Goal: Task Accomplishment & Management: Use online tool/utility

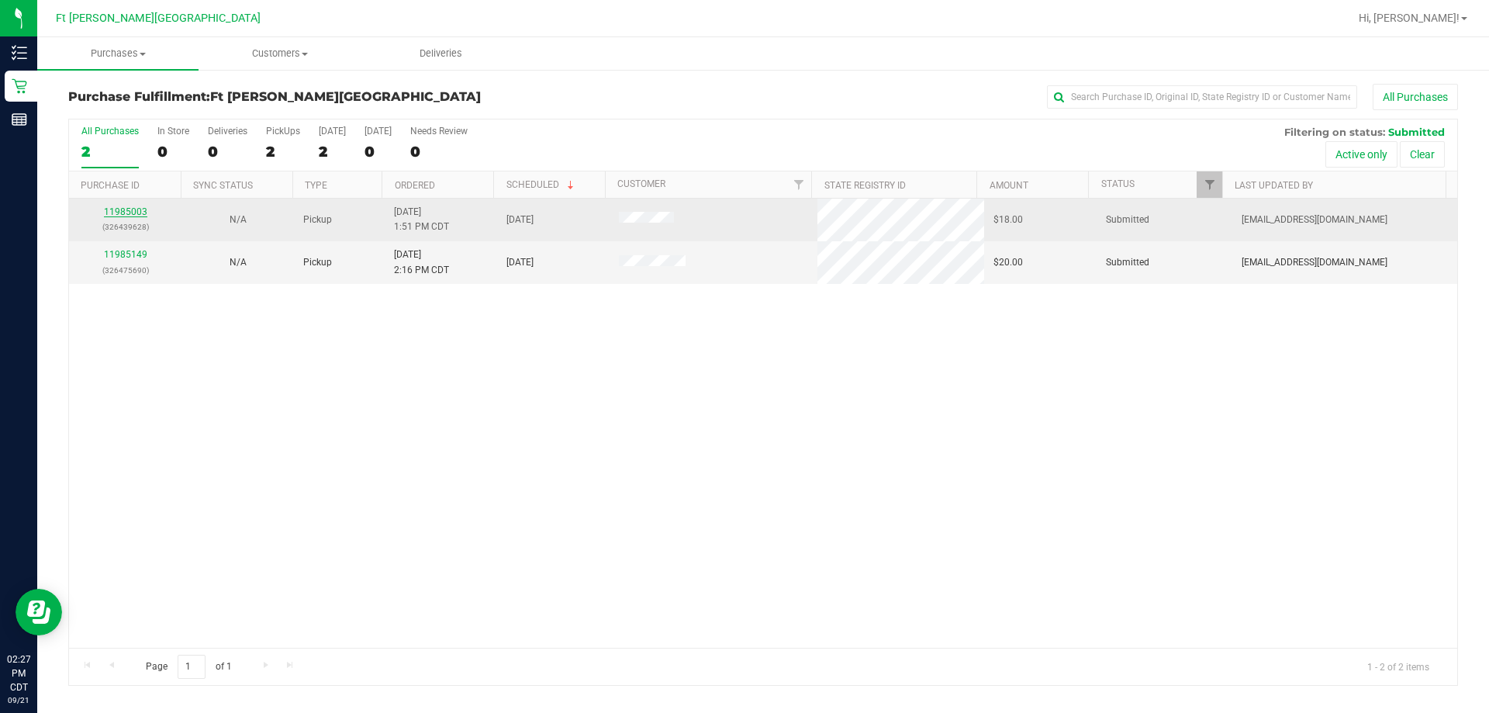
click at [112, 212] on link "11985003" at bounding box center [125, 211] width 43 height 11
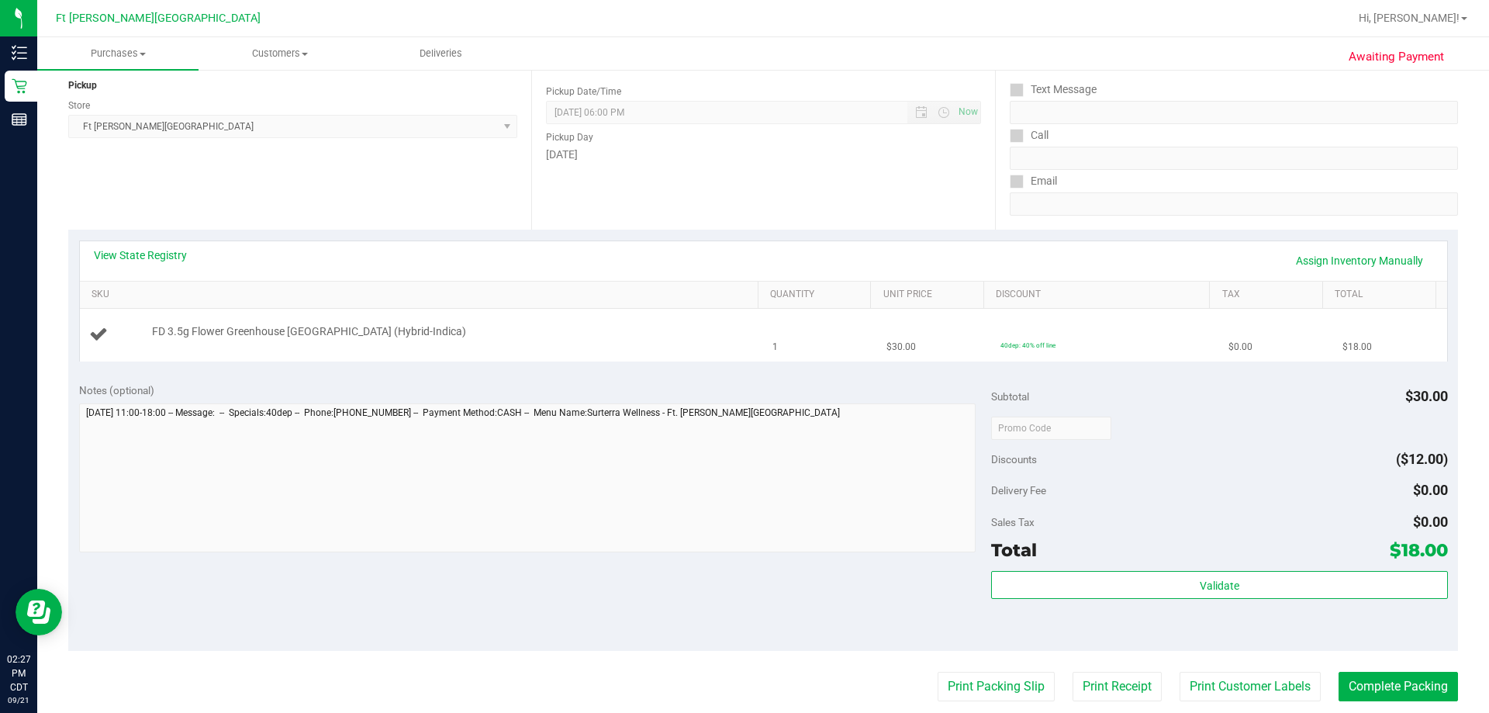
scroll to position [233, 0]
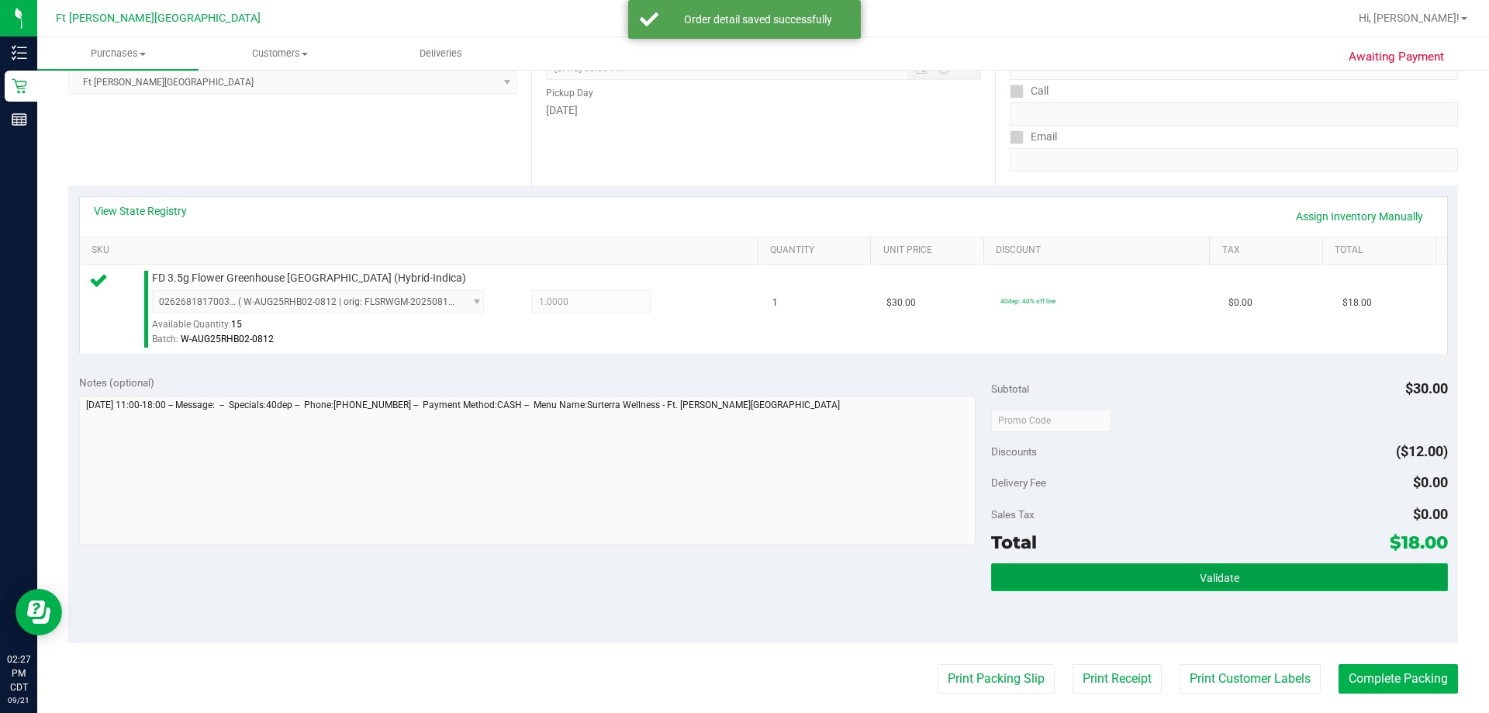
click at [754, 568] on button "Validate" at bounding box center [1219, 577] width 456 height 28
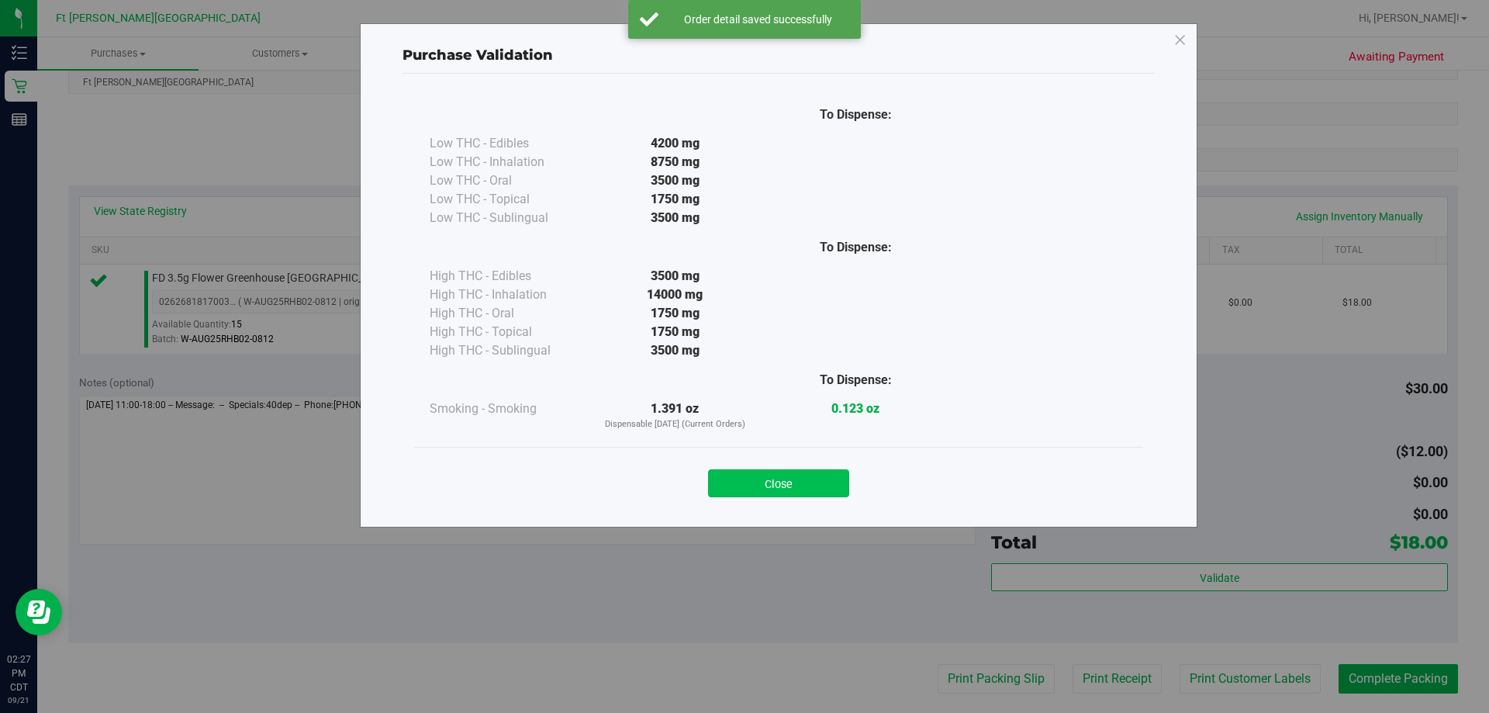
click at [754, 486] on button "Close" at bounding box center [778, 483] width 141 height 28
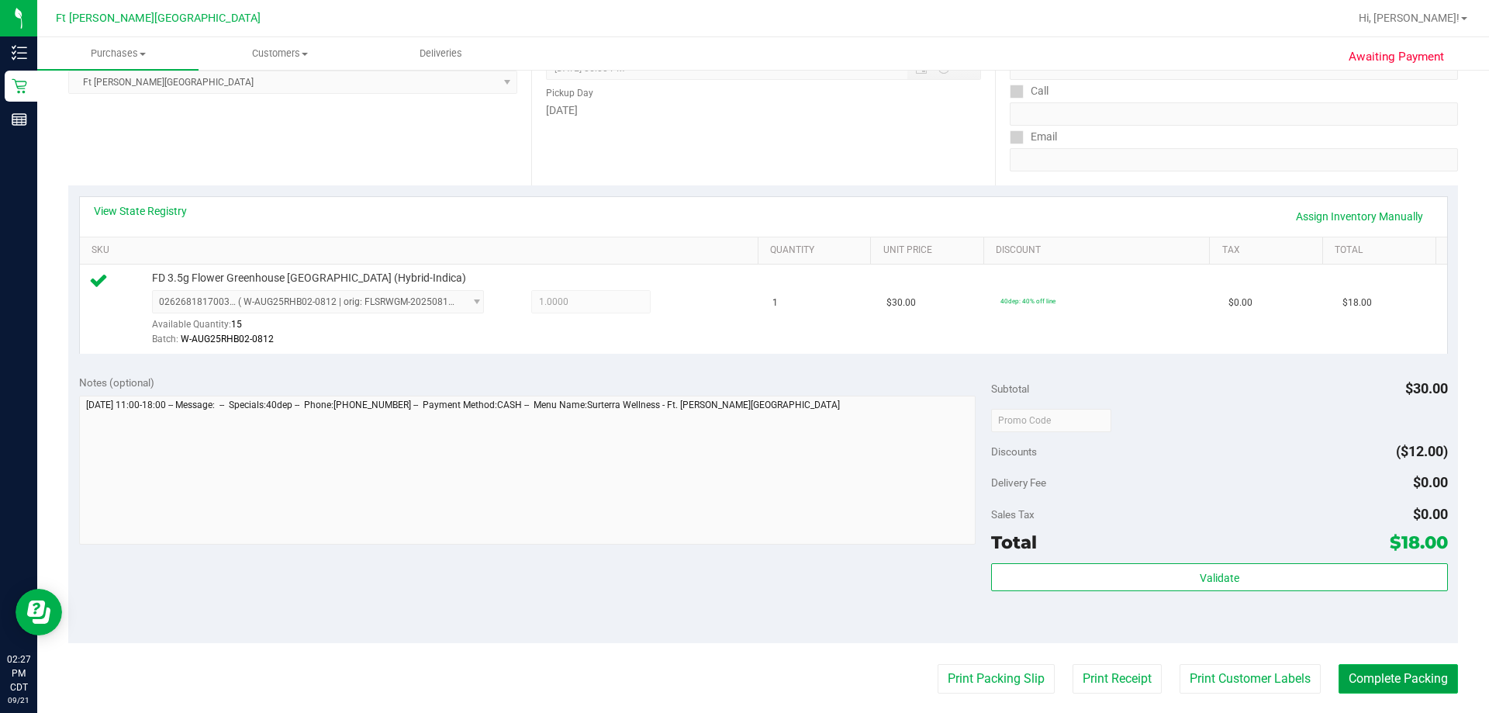
click at [754, 677] on button "Complete Packing" at bounding box center [1397, 678] width 119 height 29
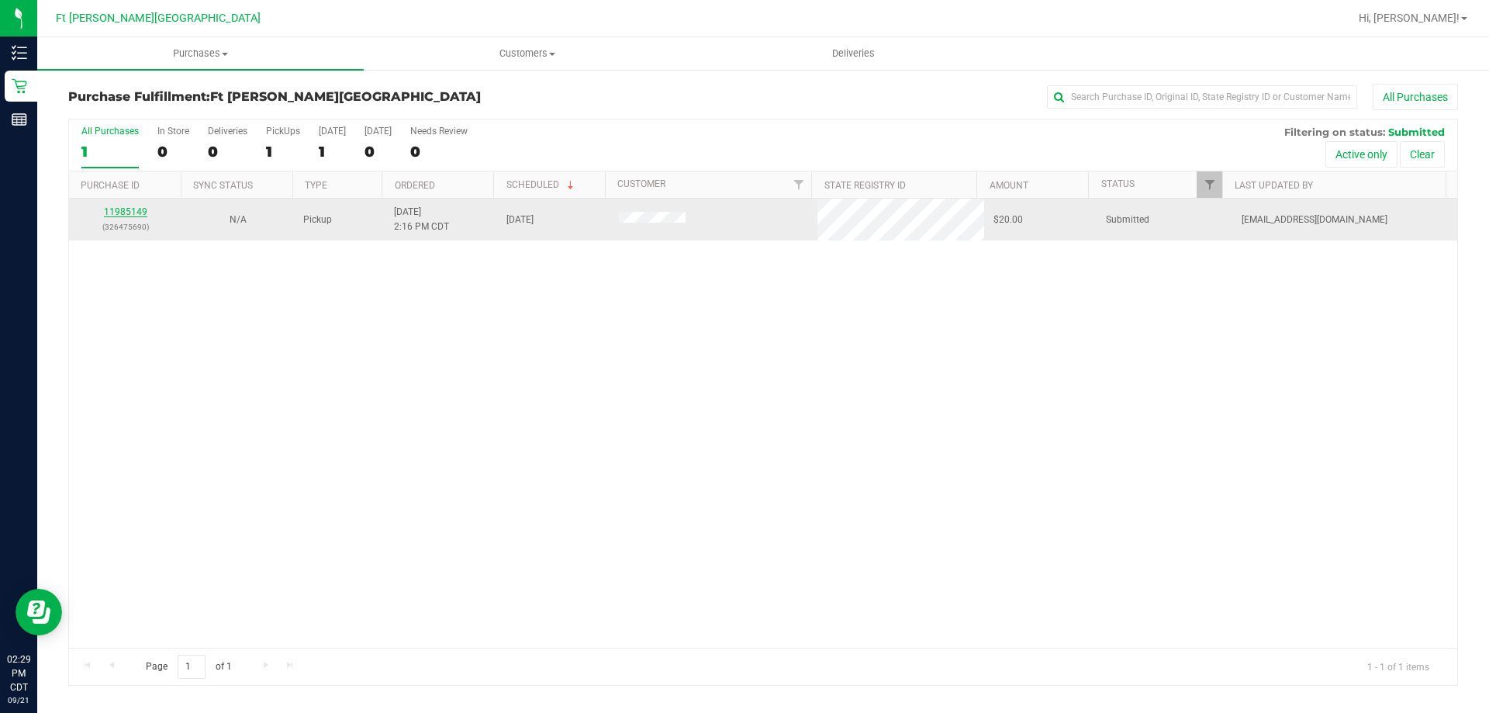
click at [128, 210] on link "11985149" at bounding box center [125, 211] width 43 height 11
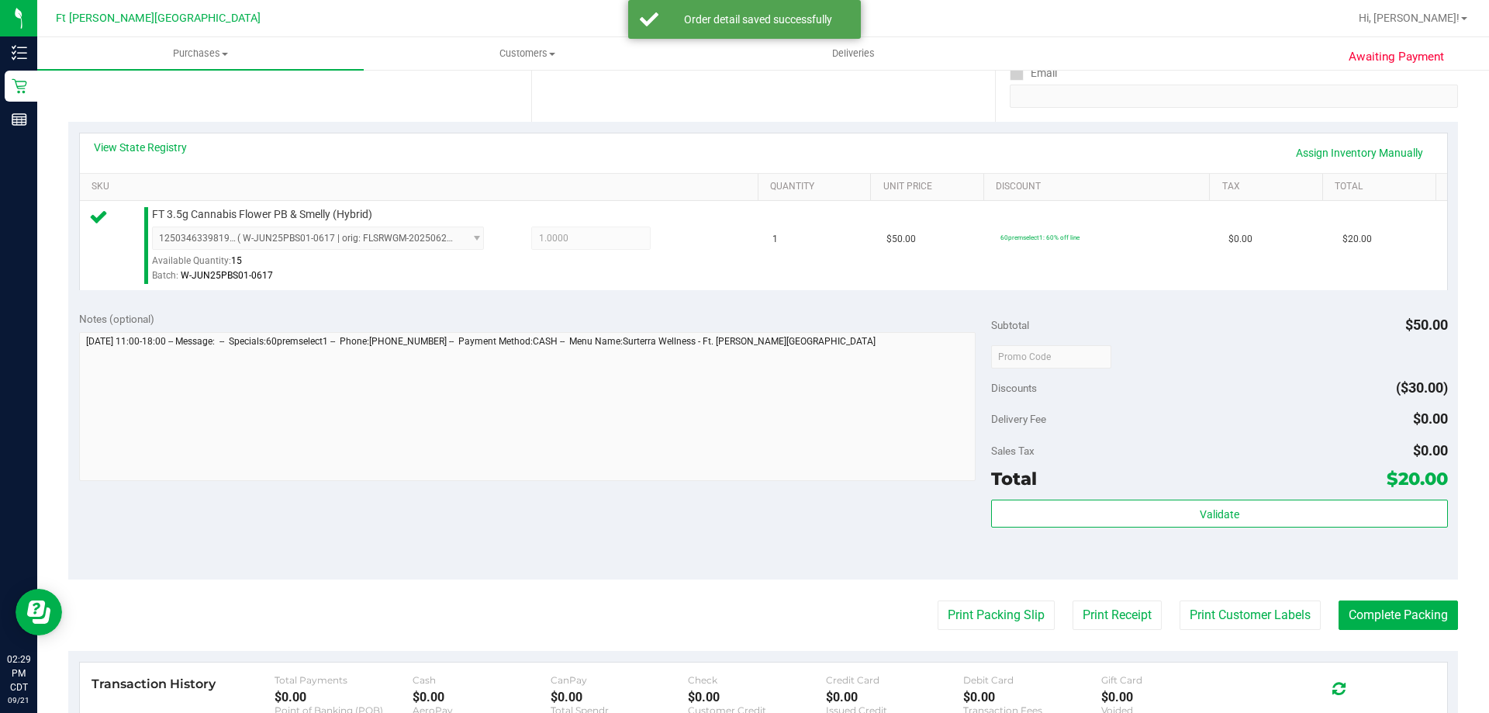
scroll to position [323, 0]
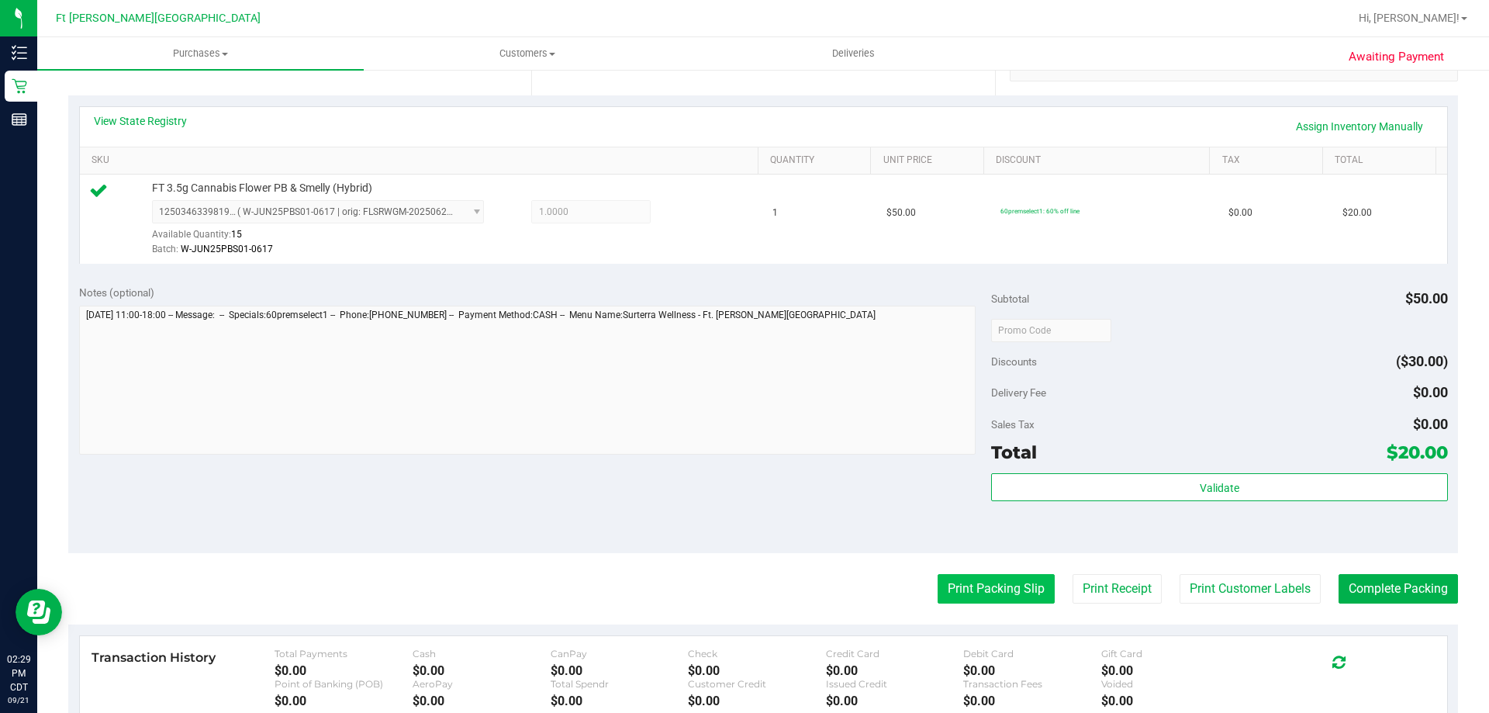
click at [977, 592] on button "Print Packing Slip" at bounding box center [995, 588] width 117 height 29
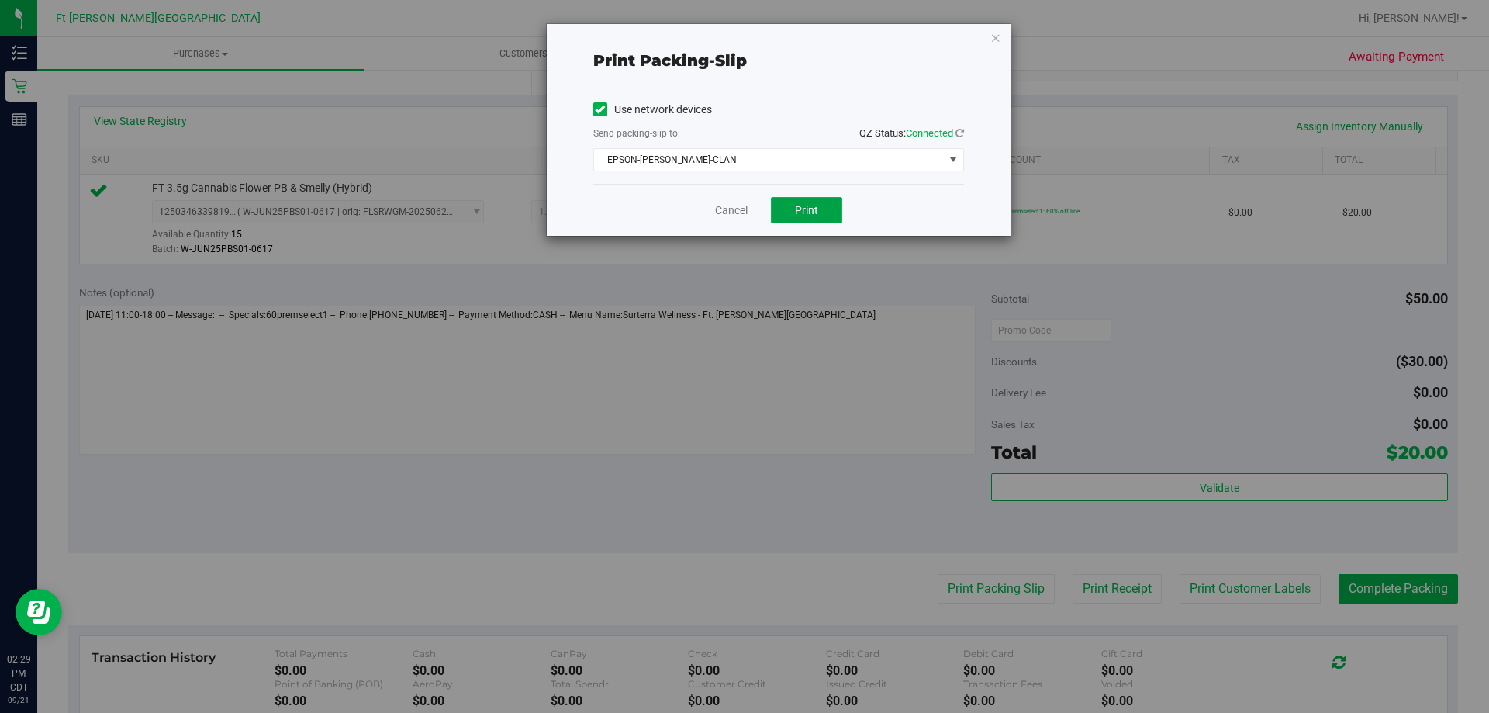
click at [785, 202] on button "Print" at bounding box center [806, 210] width 71 height 26
click at [735, 205] on link "Cancel" at bounding box center [731, 210] width 33 height 16
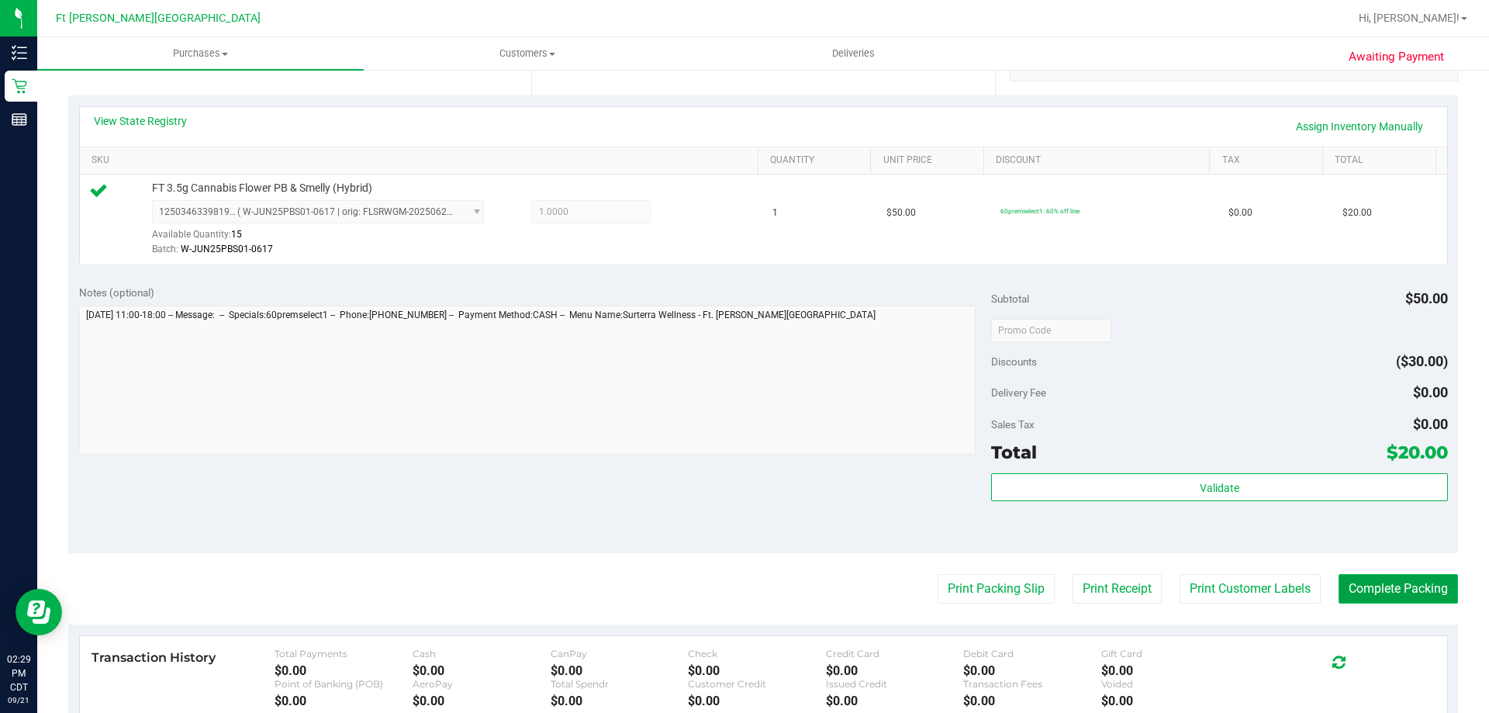
click at [1399, 585] on button "Complete Packing" at bounding box center [1397, 588] width 119 height 29
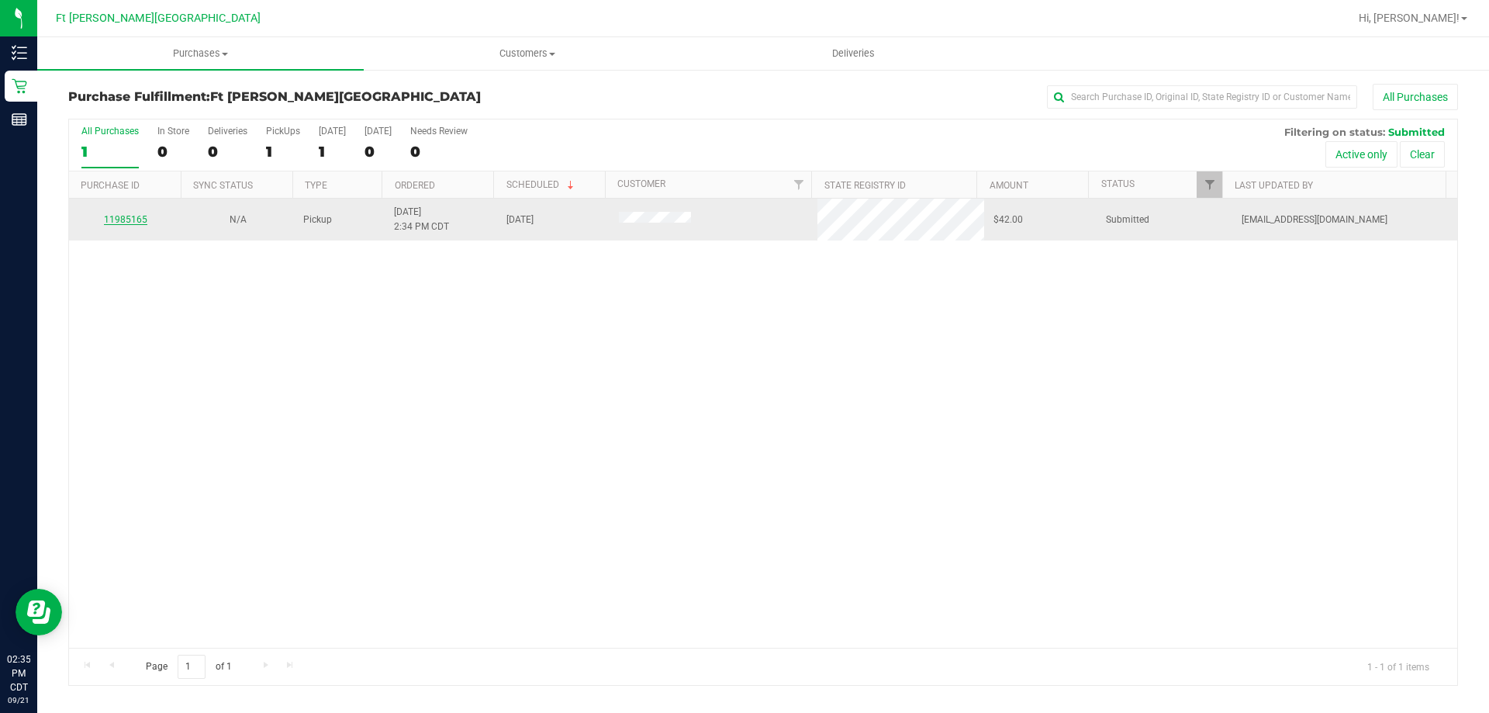
click at [139, 217] on link "11985165" at bounding box center [125, 219] width 43 height 11
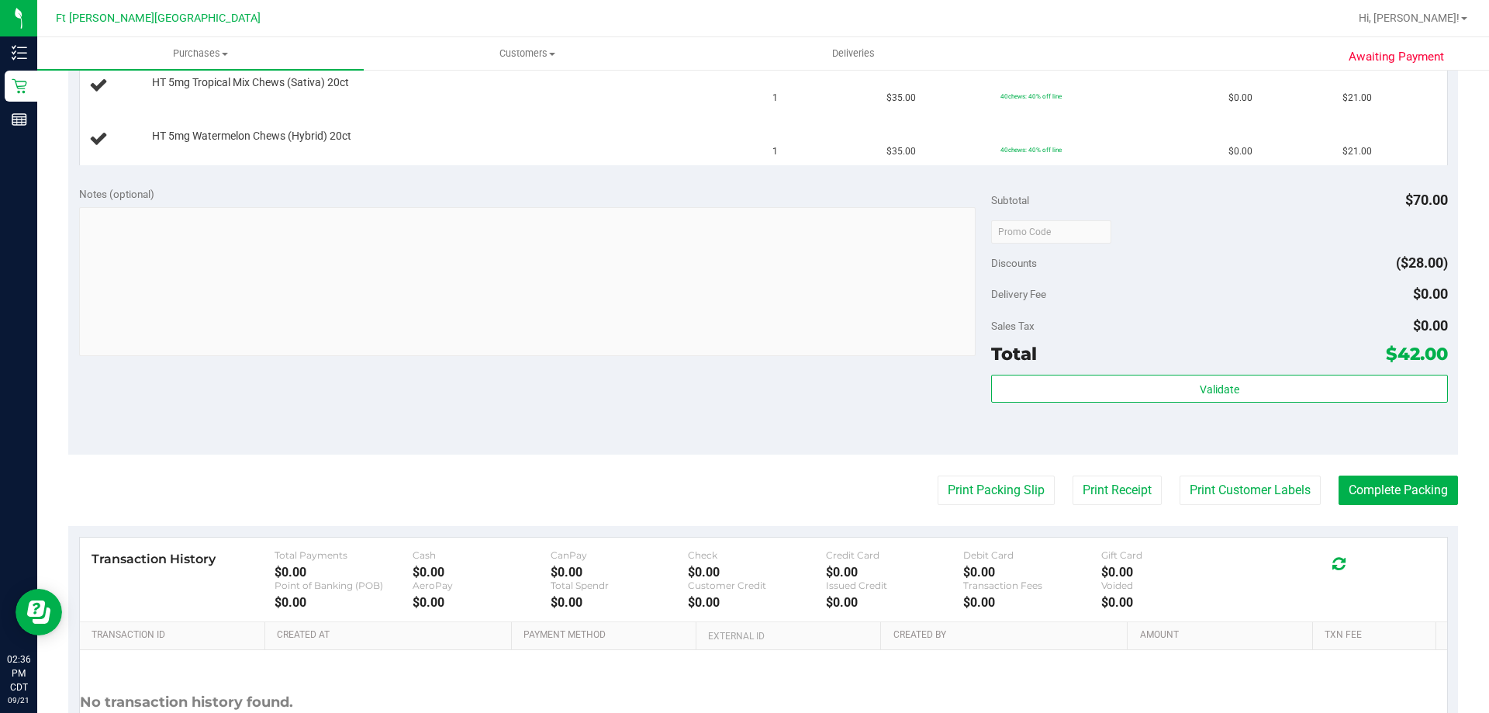
scroll to position [465, 0]
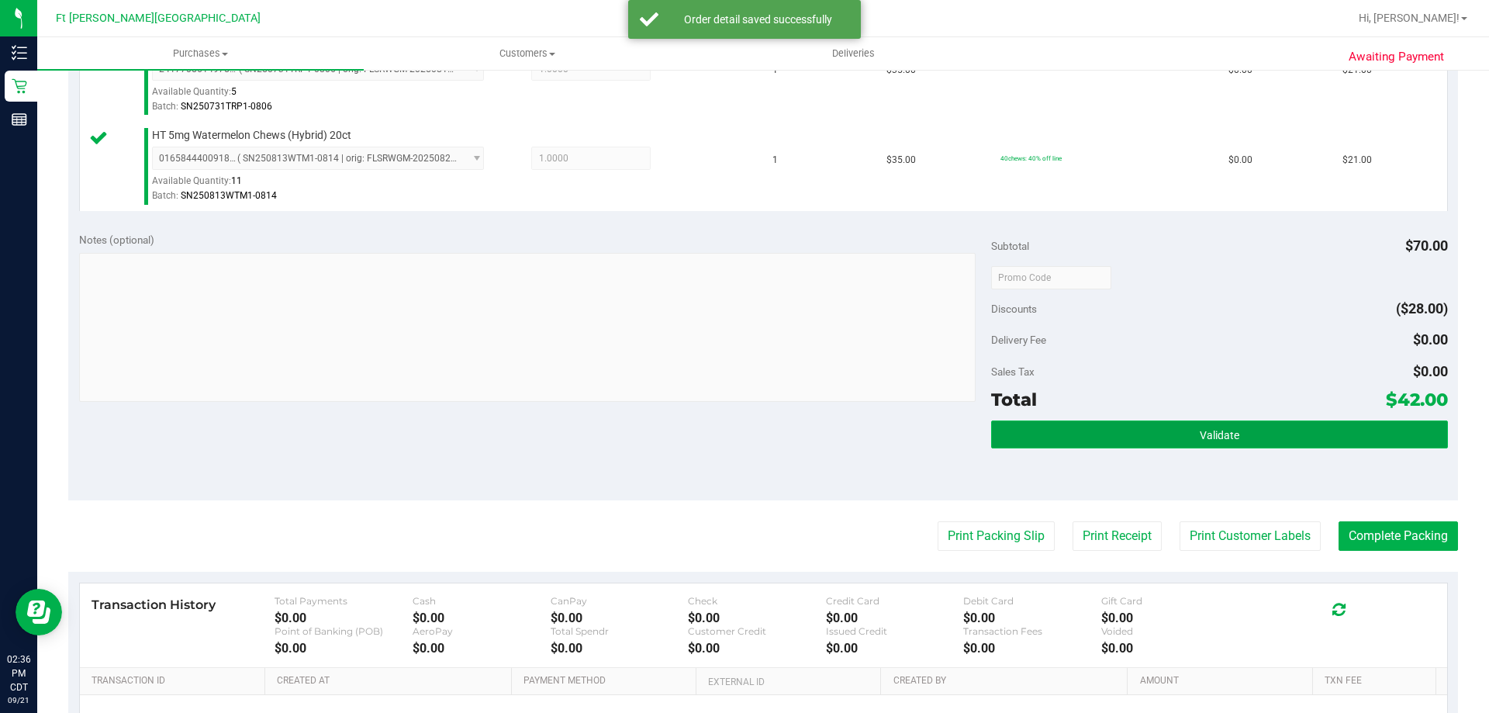
click at [1180, 433] on button "Validate" at bounding box center [1219, 434] width 456 height 28
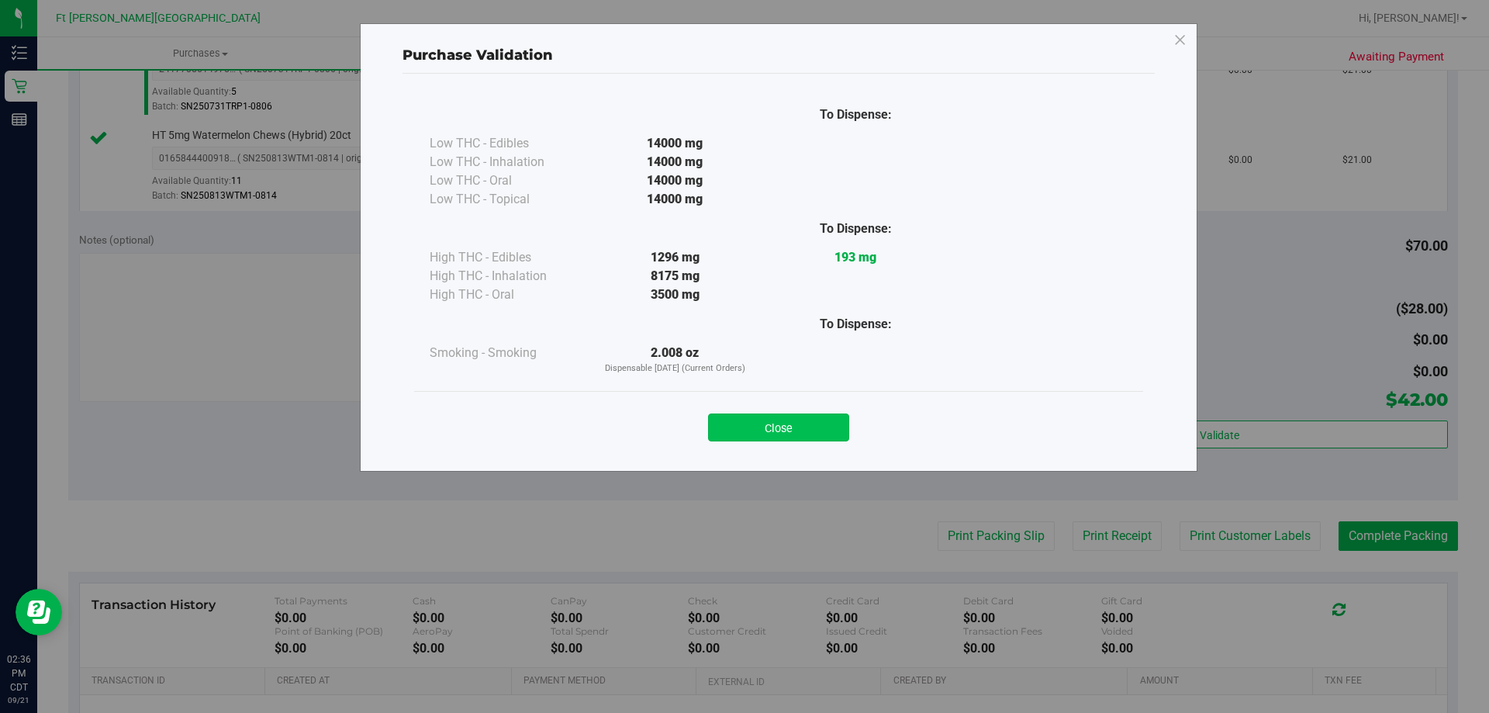
click at [795, 423] on button "Close" at bounding box center [778, 427] width 141 height 28
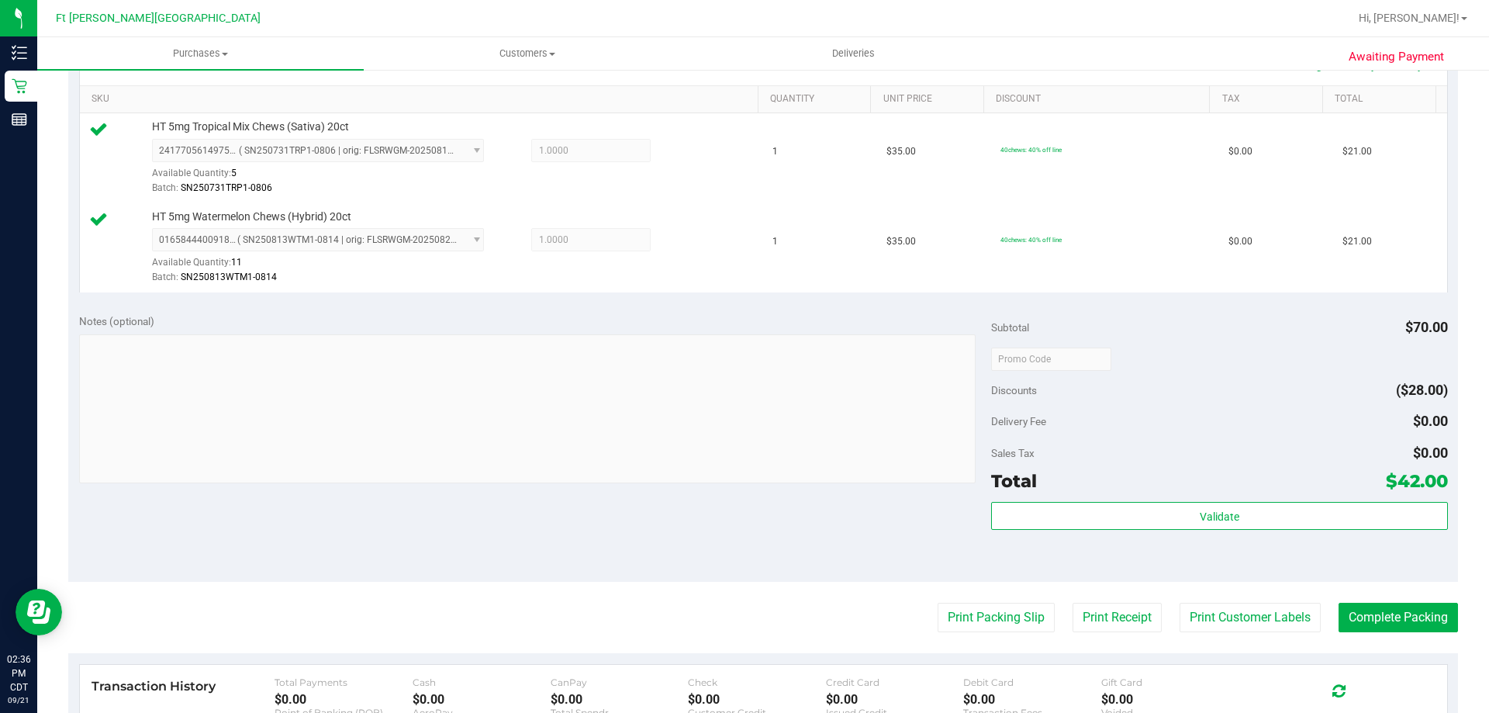
scroll to position [388, 0]
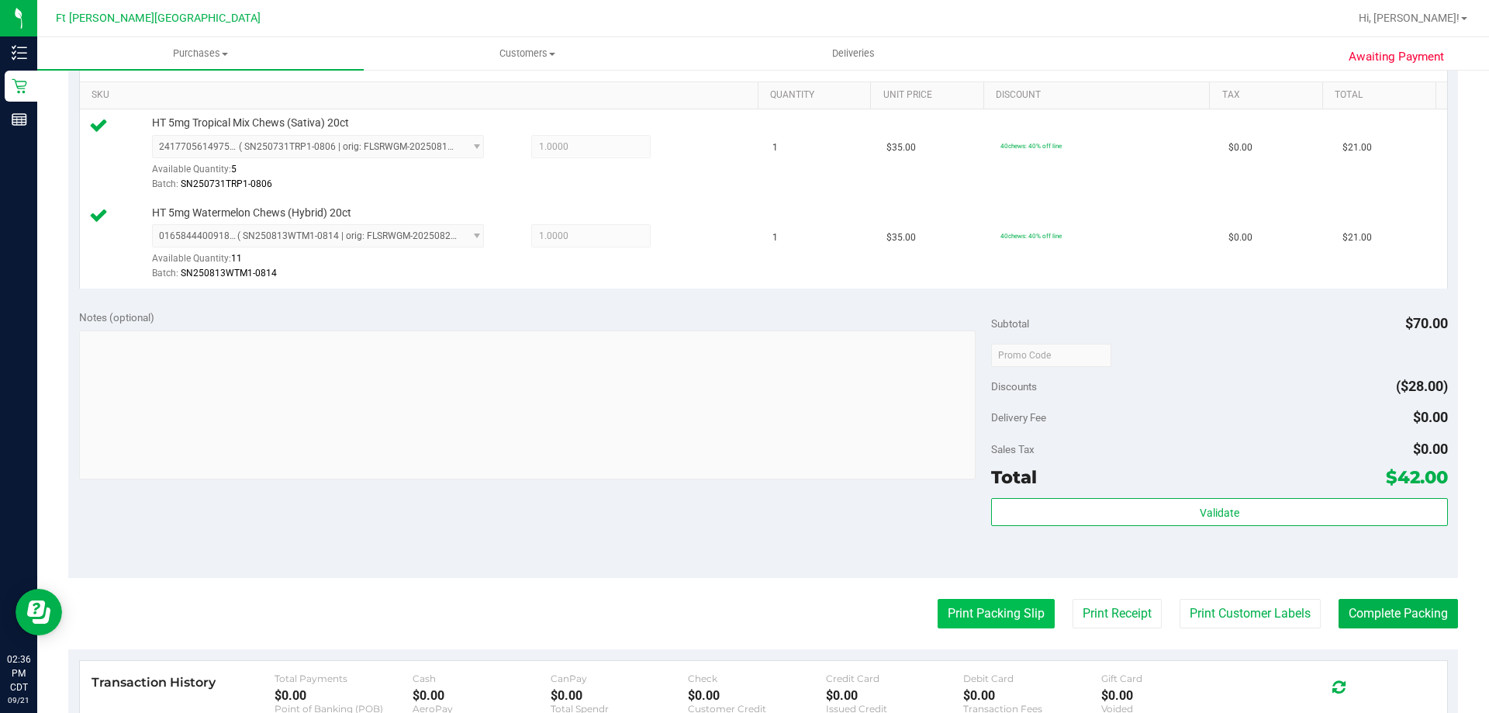
click at [957, 609] on button "Print Packing Slip" at bounding box center [995, 613] width 117 height 29
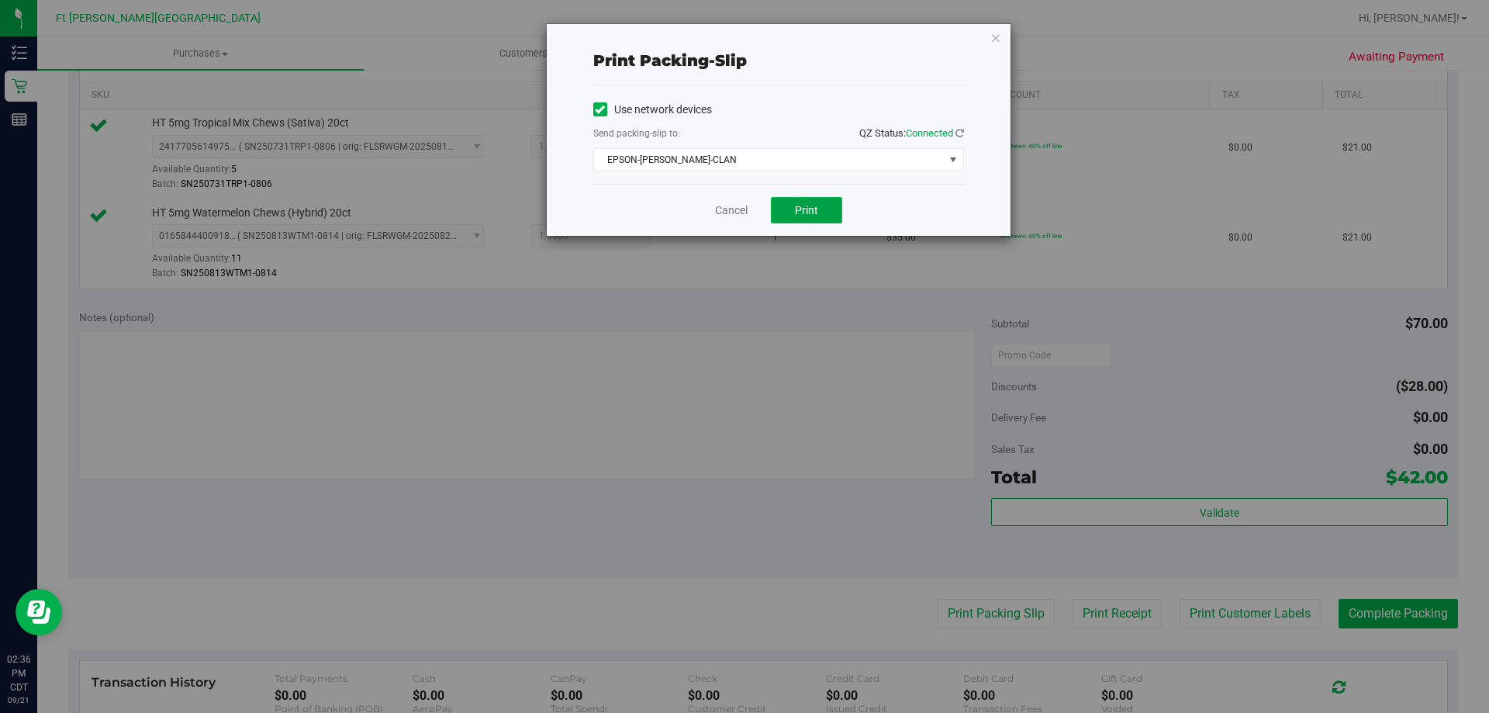
click at [793, 204] on button "Print" at bounding box center [806, 210] width 71 height 26
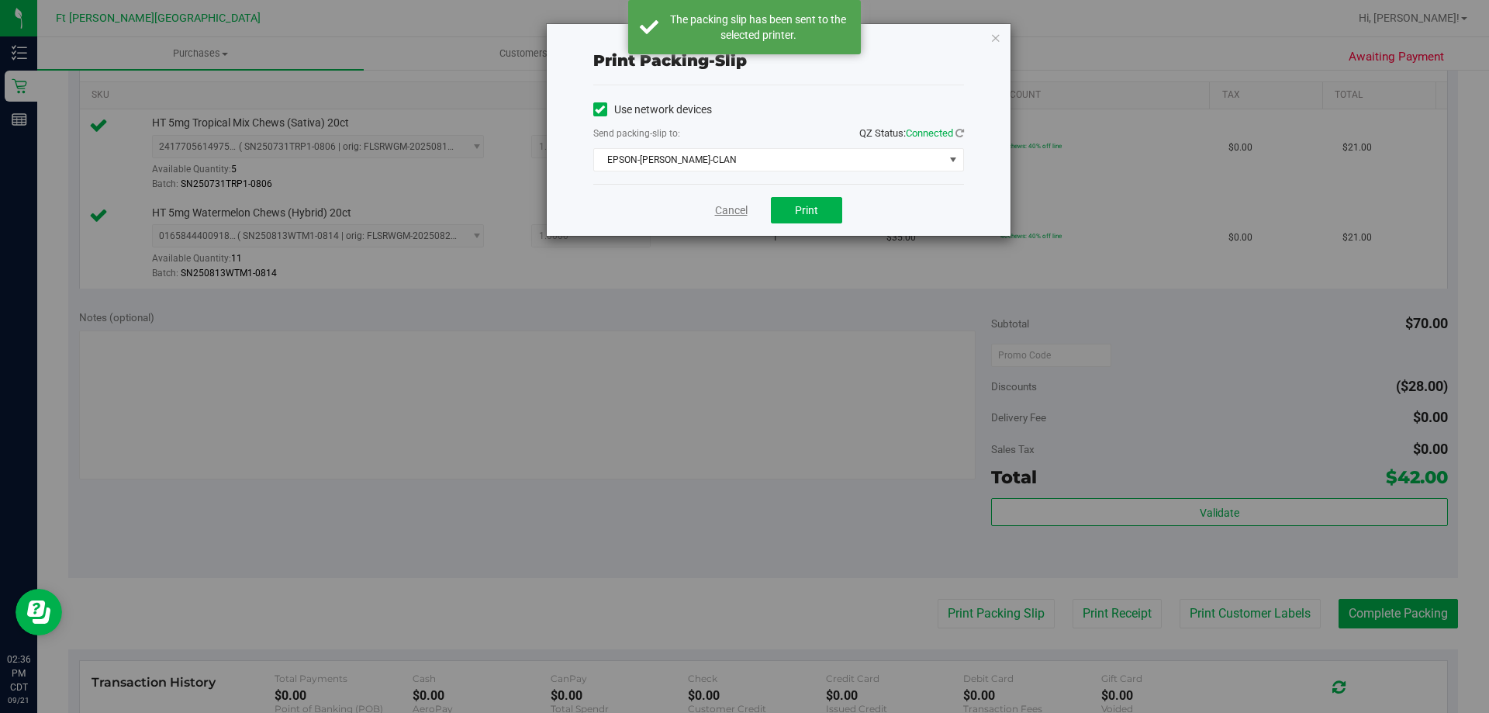
click at [741, 212] on link "Cancel" at bounding box center [731, 210] width 33 height 16
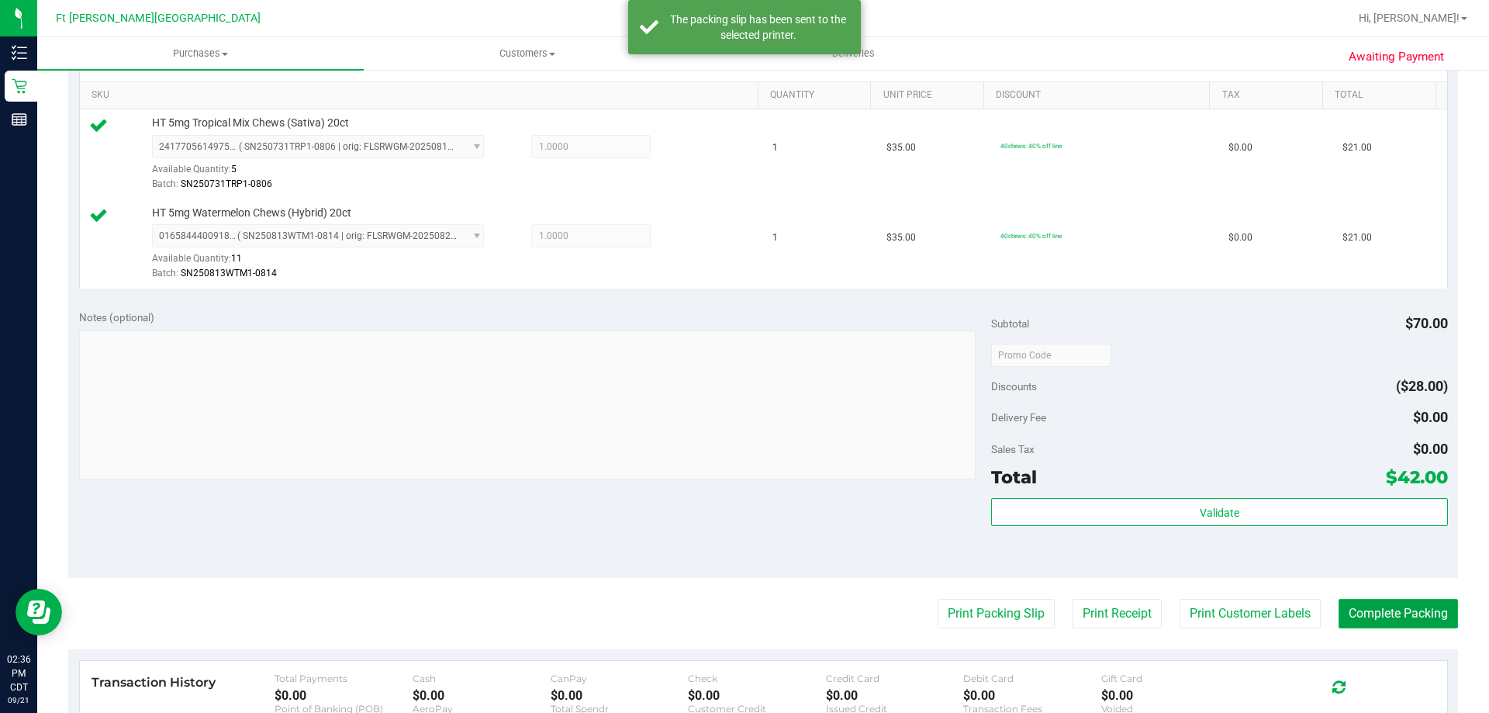
click at [1407, 607] on button "Complete Packing" at bounding box center [1397, 613] width 119 height 29
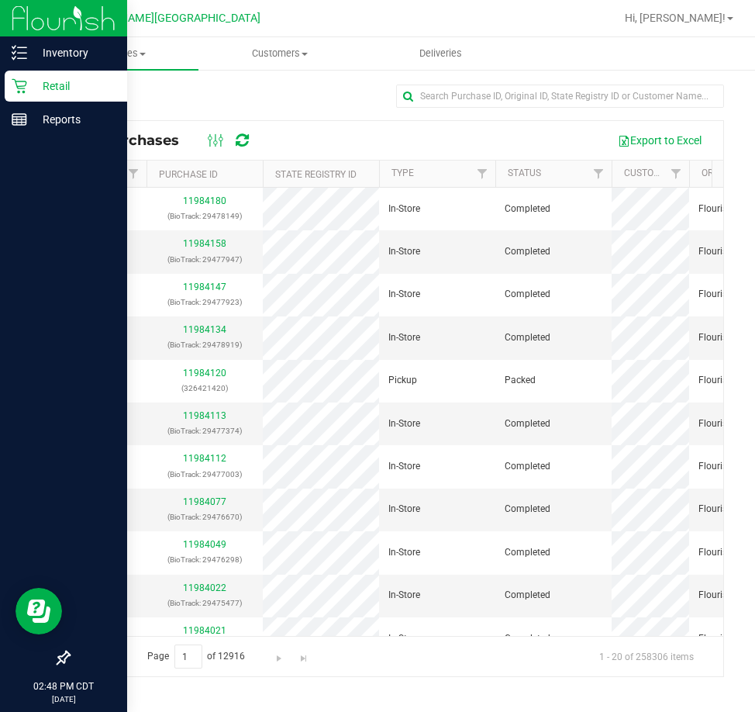
click at [36, 78] on p "Retail" at bounding box center [73, 86] width 93 height 19
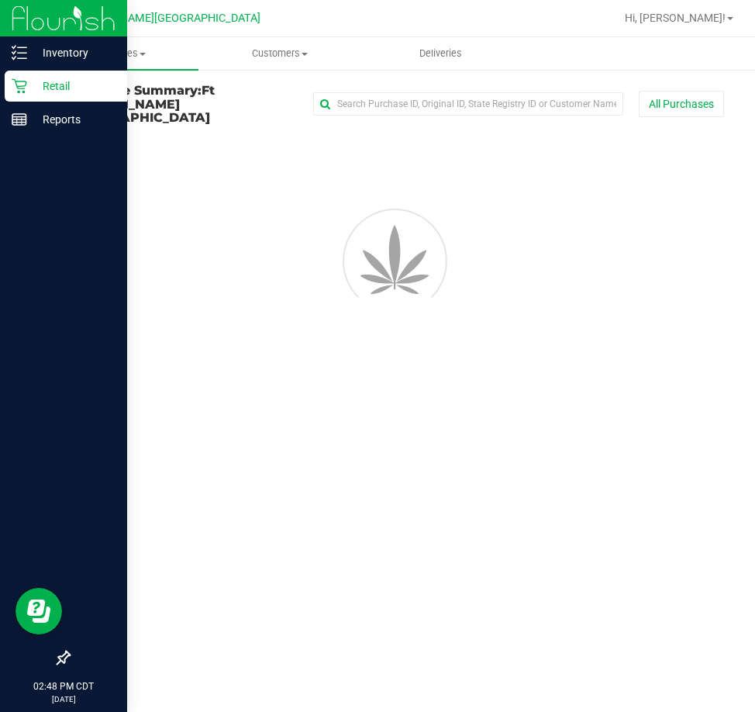
click at [36, 78] on p "Retail" at bounding box center [73, 86] width 93 height 19
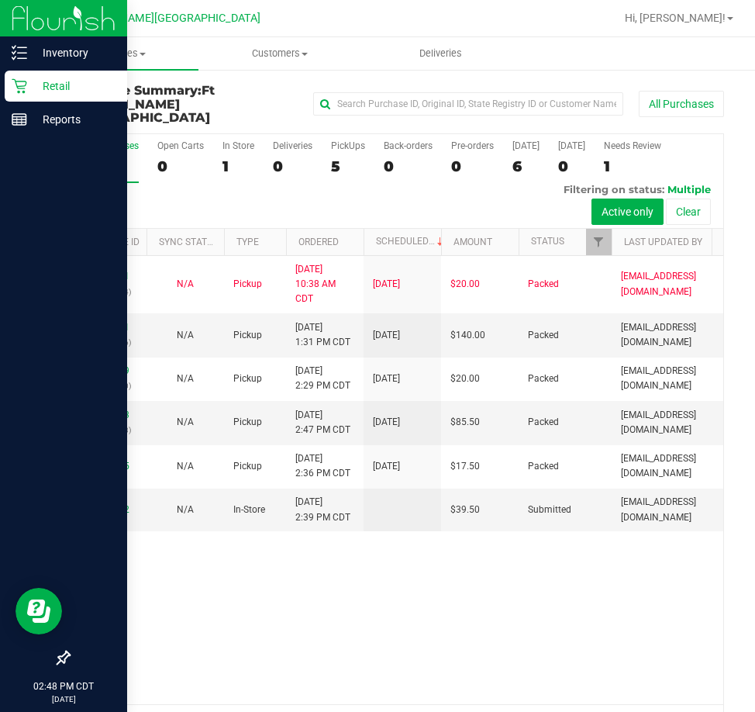
click at [29, 82] on p "Retail" at bounding box center [73, 86] width 93 height 19
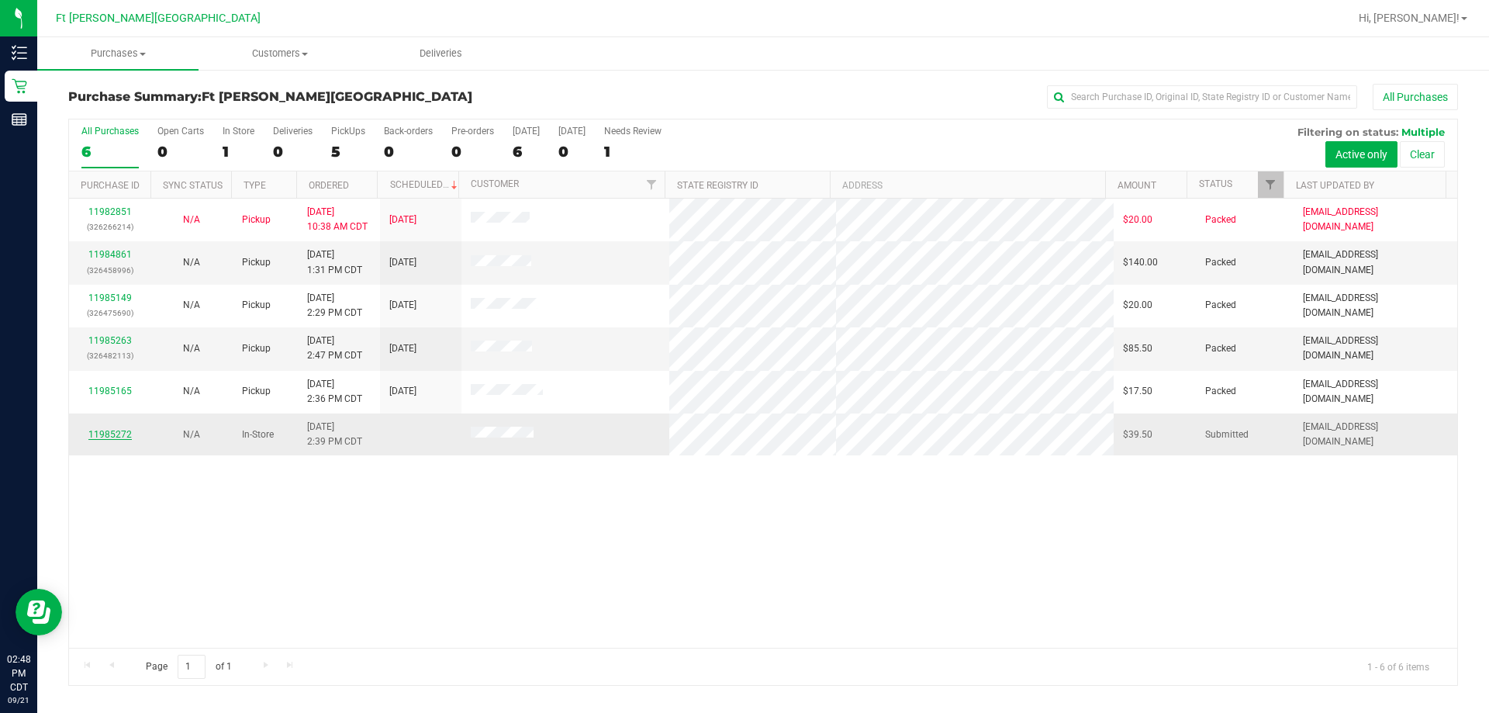
click at [111, 433] on link "11985272" at bounding box center [109, 434] width 43 height 11
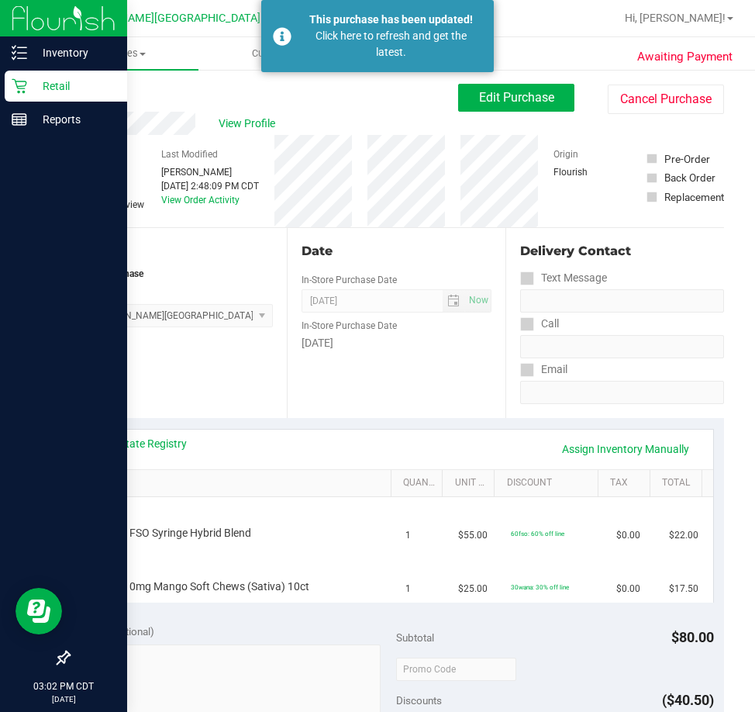
click at [69, 87] on p "Retail" at bounding box center [73, 86] width 93 height 19
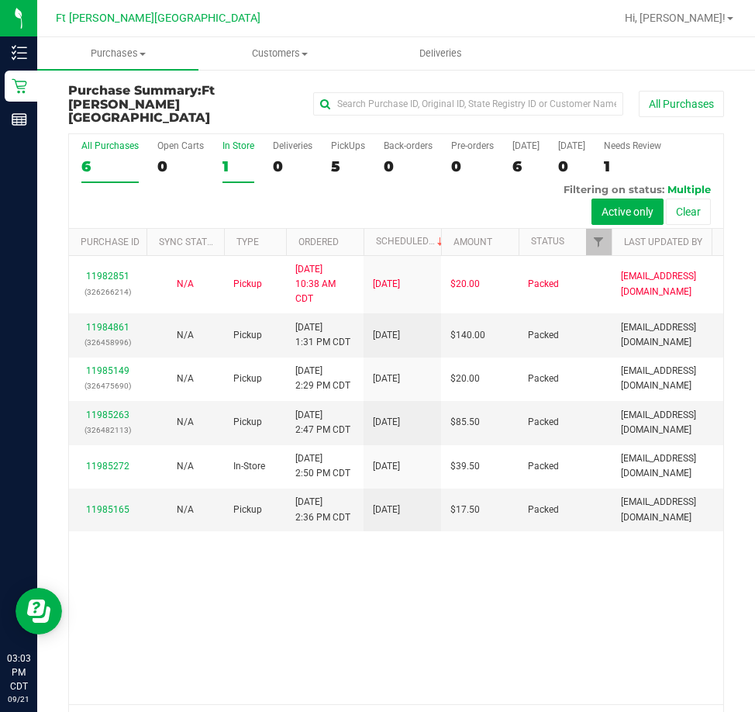
click at [238, 140] on label "In Store 1" at bounding box center [239, 161] width 32 height 43
click at [0, 0] on input "In Store 1" at bounding box center [0, 0] width 0 height 0
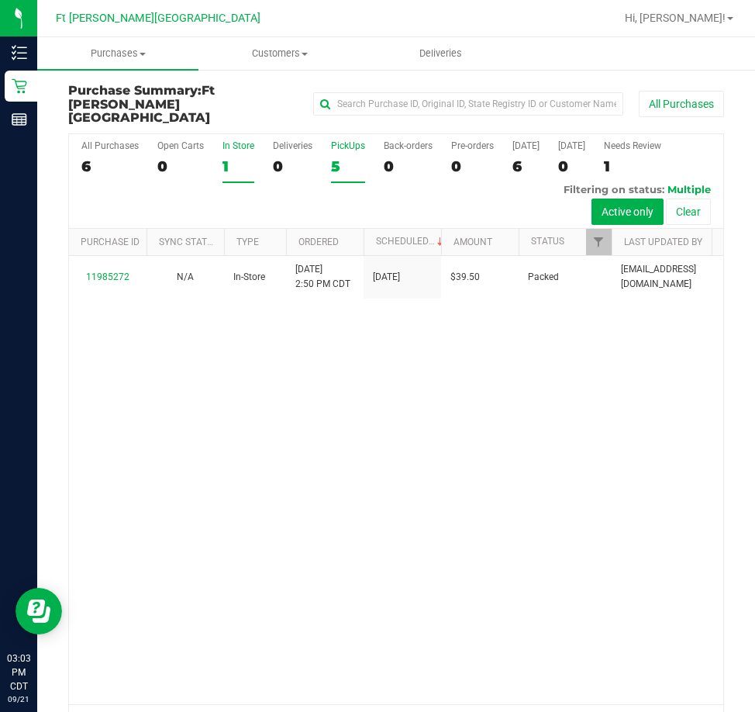
click at [333, 157] on div "5" at bounding box center [348, 166] width 34 height 18
click at [0, 0] on input "PickUps 5" at bounding box center [0, 0] width 0 height 0
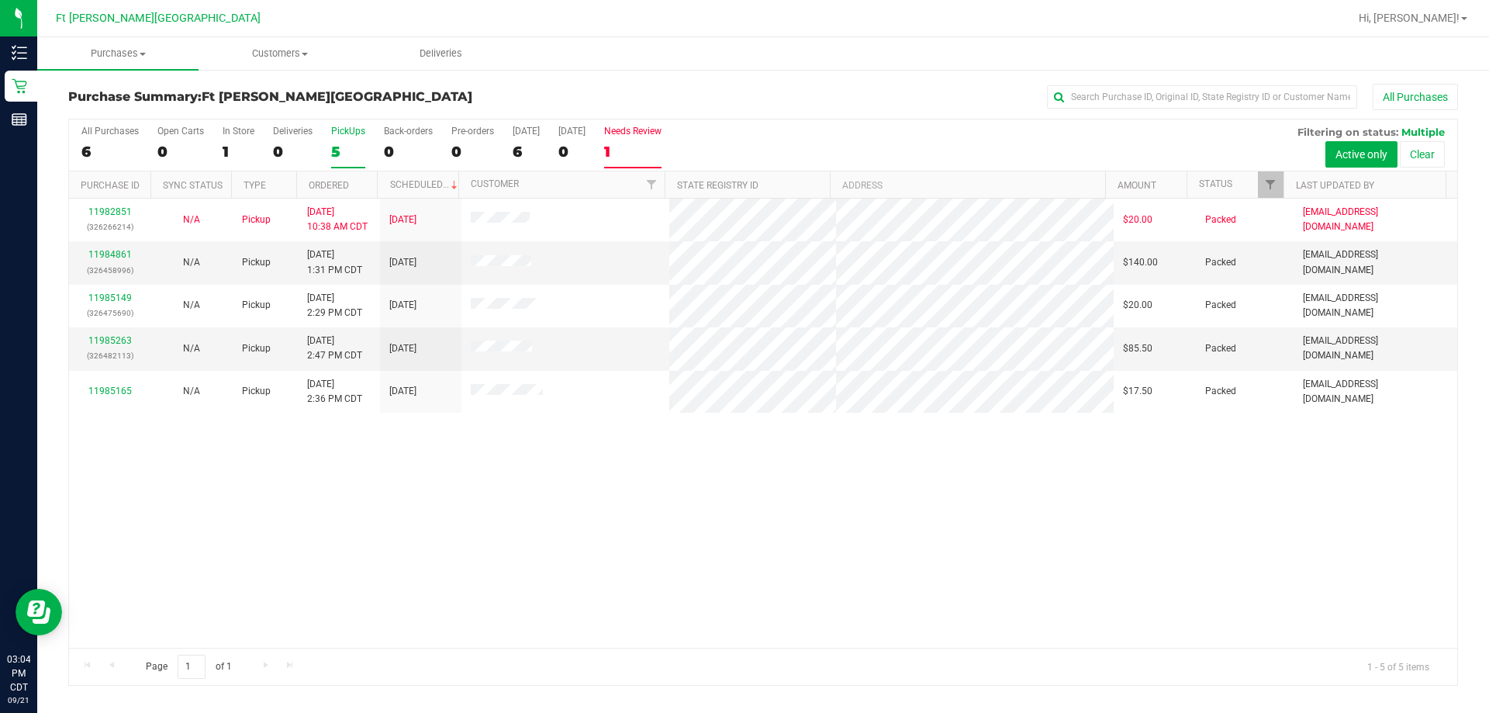
click at [625, 157] on div "1" at bounding box center [632, 152] width 57 height 18
click at [0, 0] on input "Needs Review 1" at bounding box center [0, 0] width 0 height 0
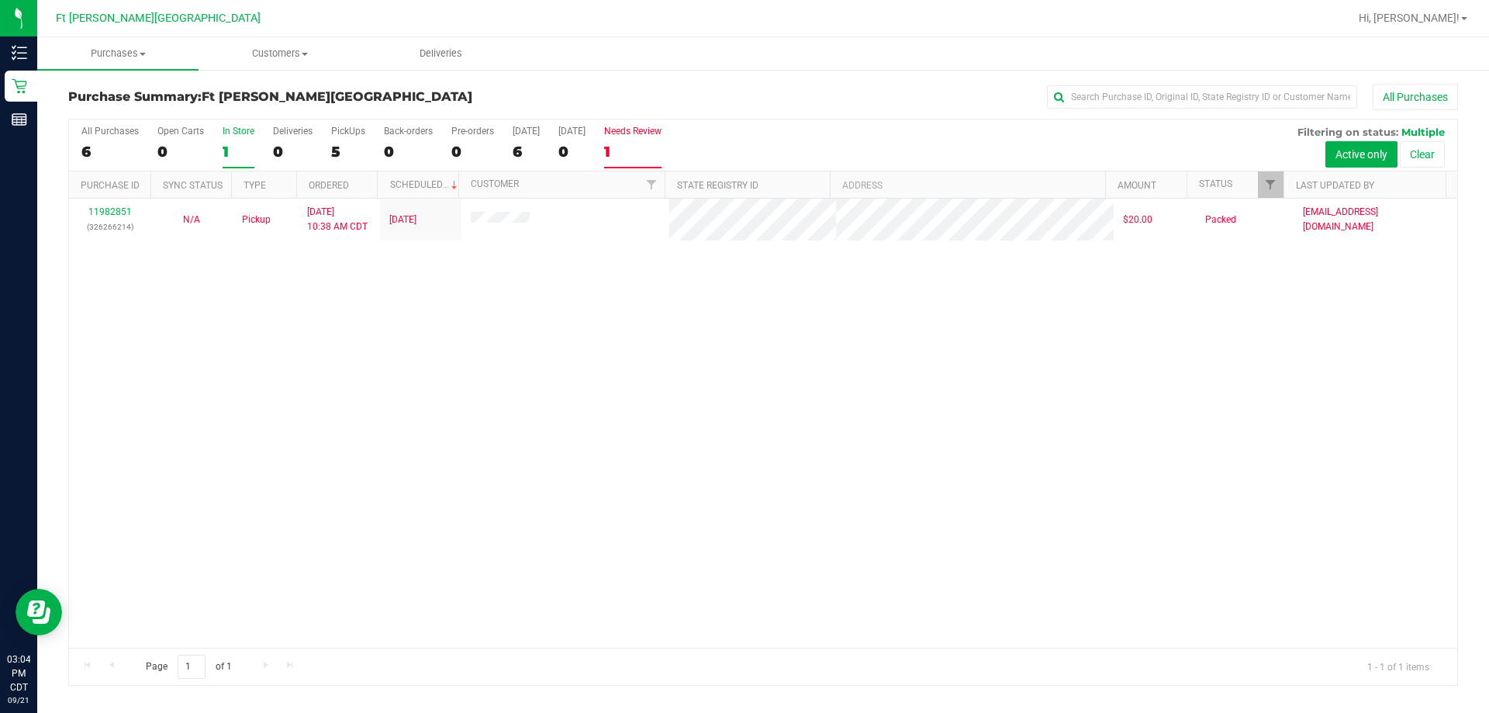
click at [223, 144] on div "1" at bounding box center [239, 152] width 32 height 18
click at [0, 0] on input "In Store 1" at bounding box center [0, 0] width 0 height 0
